Goal: Book appointment/travel/reservation

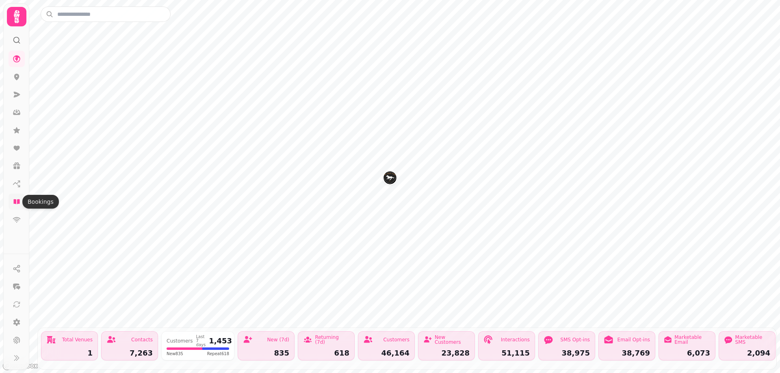
click at [17, 203] on icon at bounding box center [16, 201] width 6 height 5
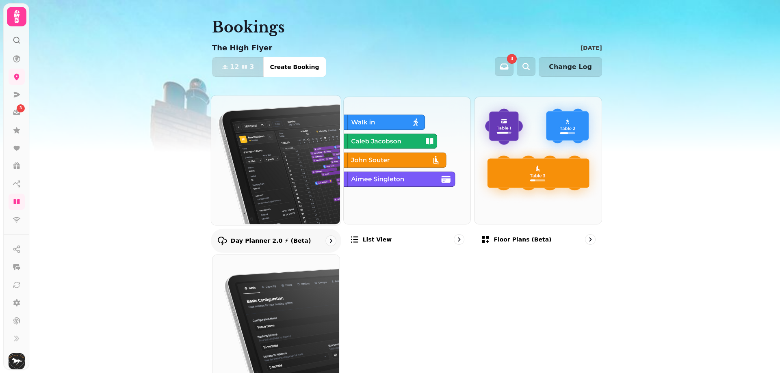
click at [327, 241] on icon "go to" at bounding box center [331, 241] width 8 height 8
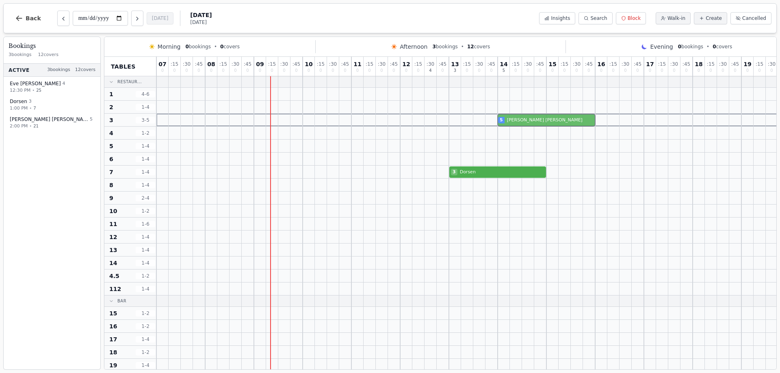
drag, startPoint x: 526, startPoint y: 294, endPoint x: 523, endPoint y: 117, distance: 176.7
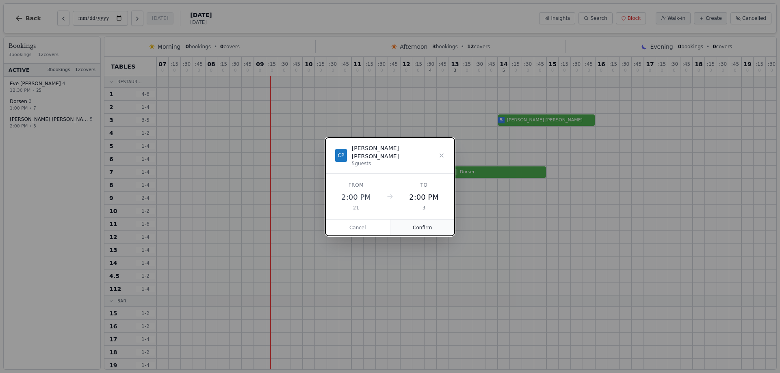
click at [424, 222] on button "Confirm" at bounding box center [422, 228] width 65 height 16
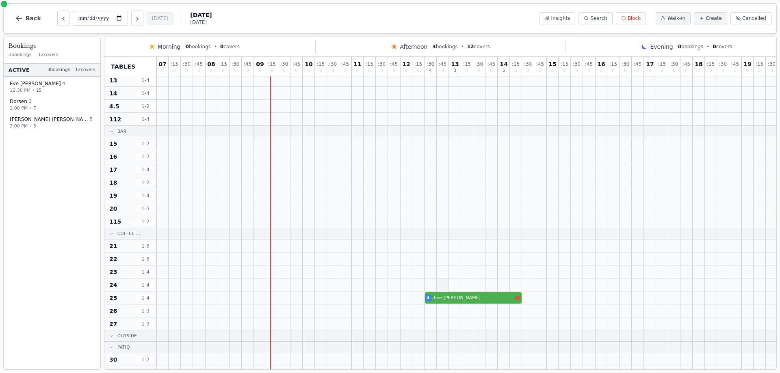
scroll to position [244, 0]
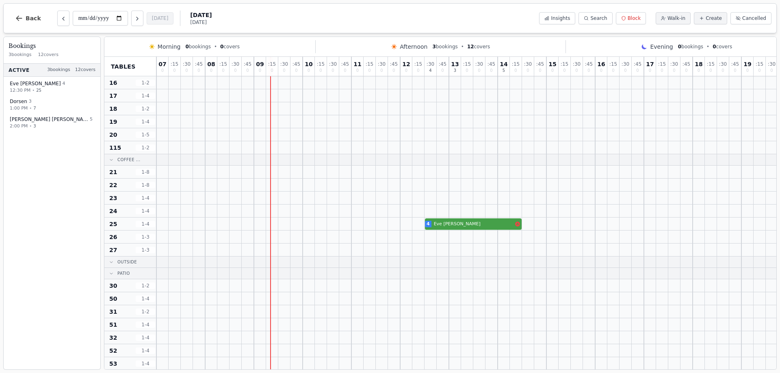
click at [470, 227] on div "4 [PERSON_NAME]" at bounding box center [534, 224] width 756 height 13
select select "****"
select select "*"
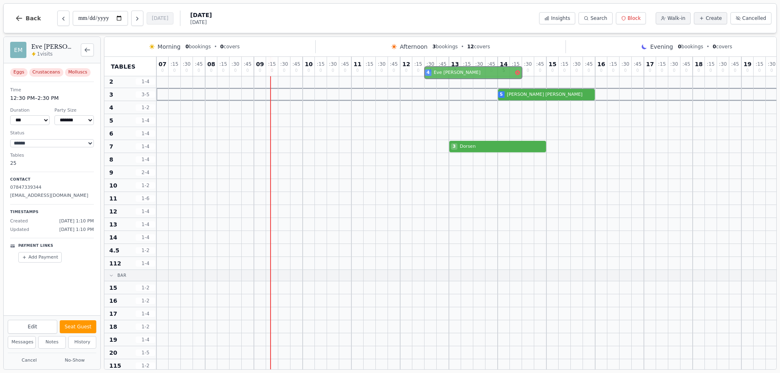
scroll to position [0, 0]
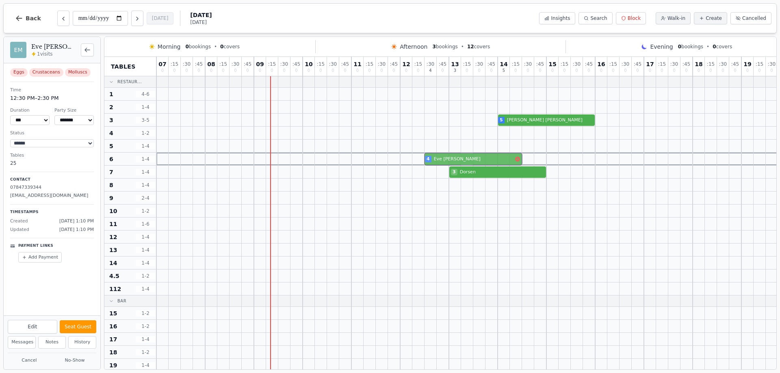
drag, startPoint x: 462, startPoint y: 226, endPoint x: 461, endPoint y: 157, distance: 69.1
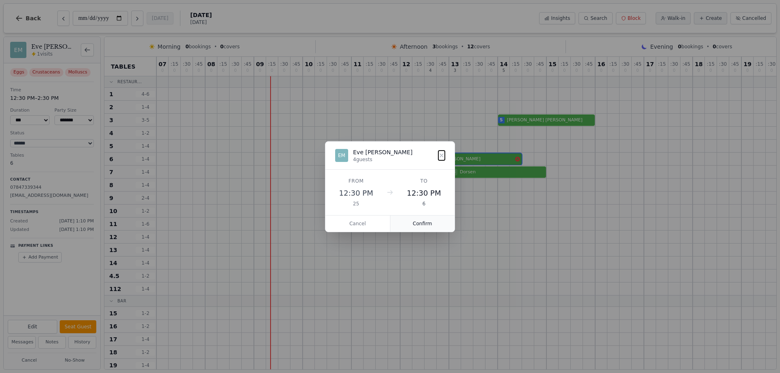
click at [417, 222] on button "Confirm" at bounding box center [422, 224] width 65 height 16
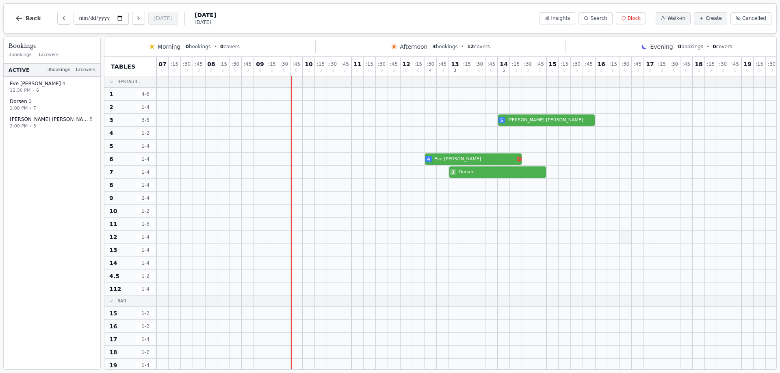
drag, startPoint x: 634, startPoint y: 238, endPoint x: 631, endPoint y: 231, distance: 8.0
click at [634, 238] on div at bounding box center [638, 237] width 12 height 13
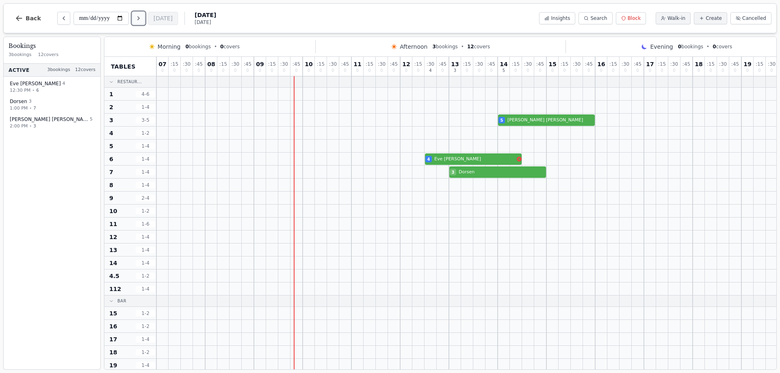
click at [137, 19] on icon "Next day" at bounding box center [138, 18] width 7 height 7
type input "**********"
